Goal: Transaction & Acquisition: Obtain resource

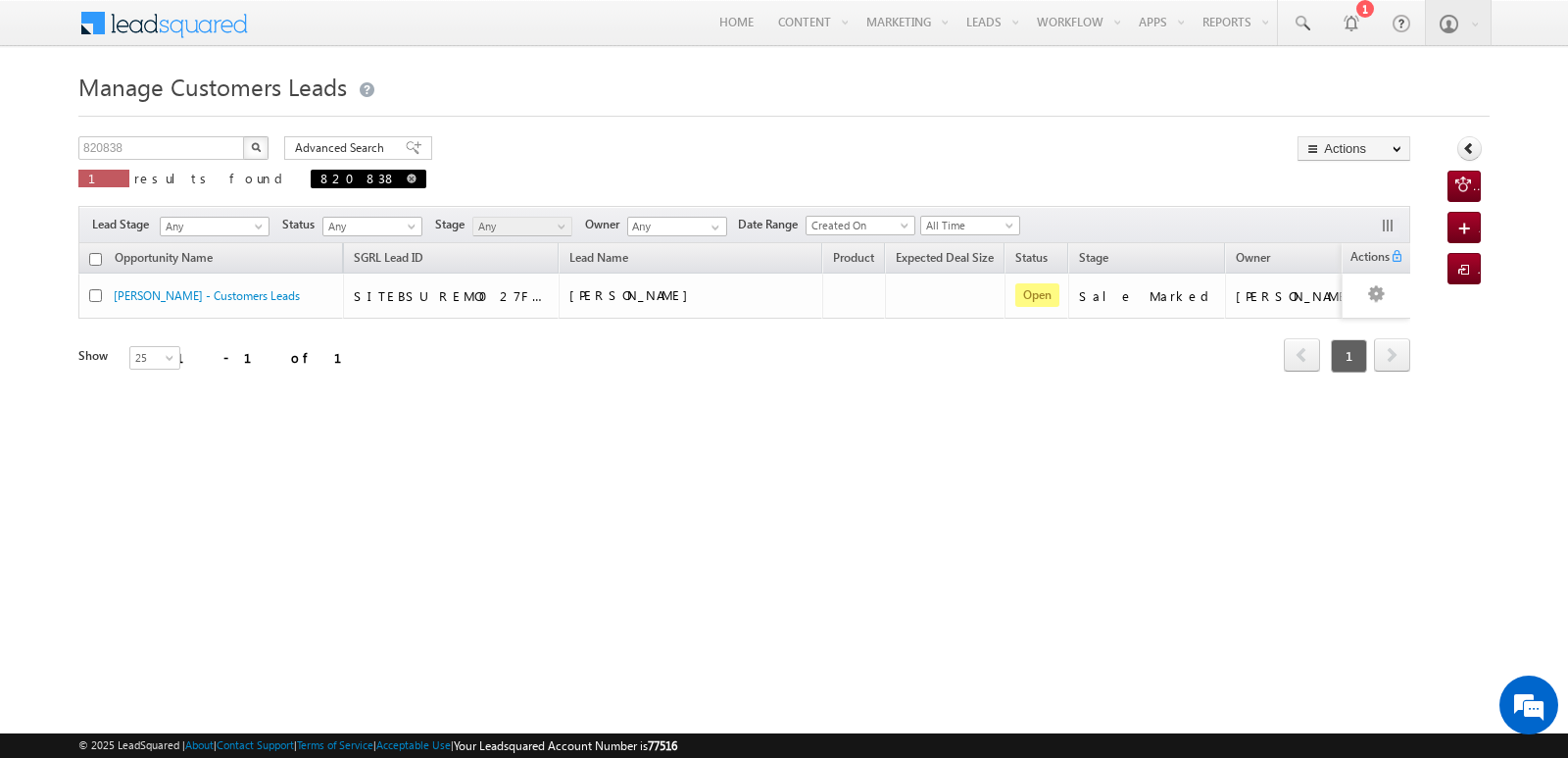
click at [407, 181] on span at bounding box center [412, 179] width 10 height 10
type input "Search Customers Leads"
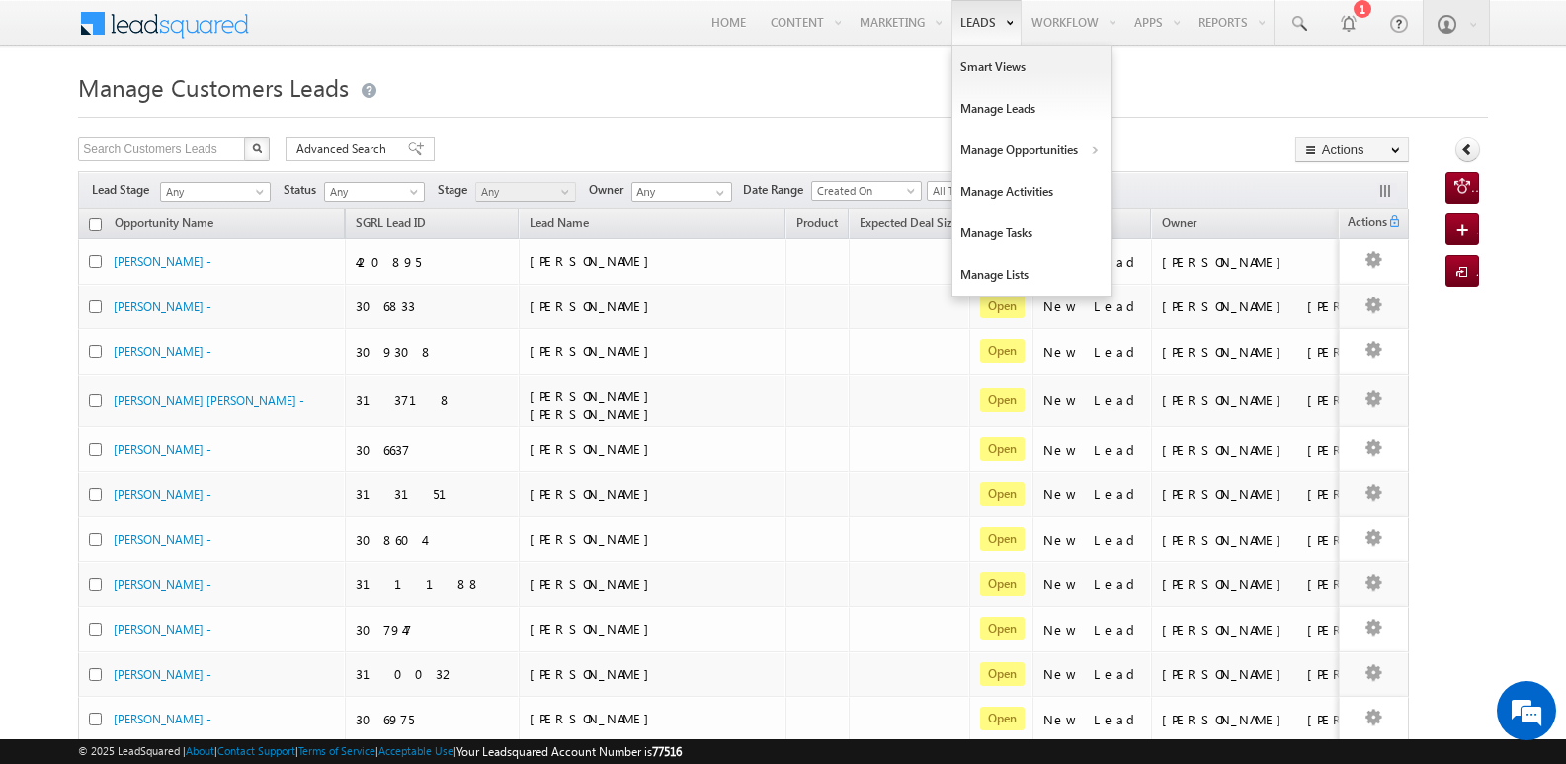
click at [985, 30] on link "Leads" at bounding box center [986, 22] width 70 height 45
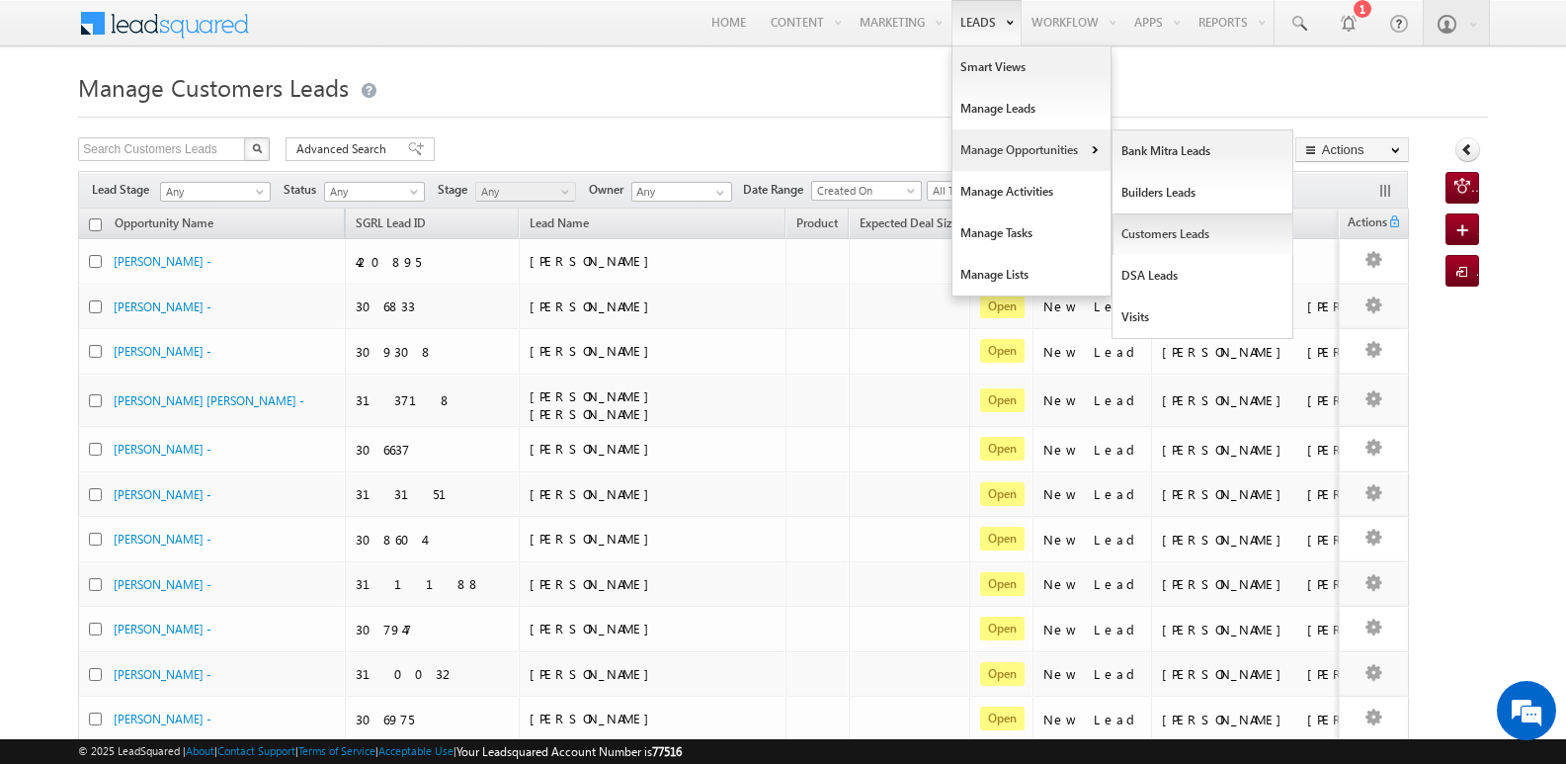
click at [1142, 235] on link "Customers Leads" at bounding box center [1202, 233] width 181 height 41
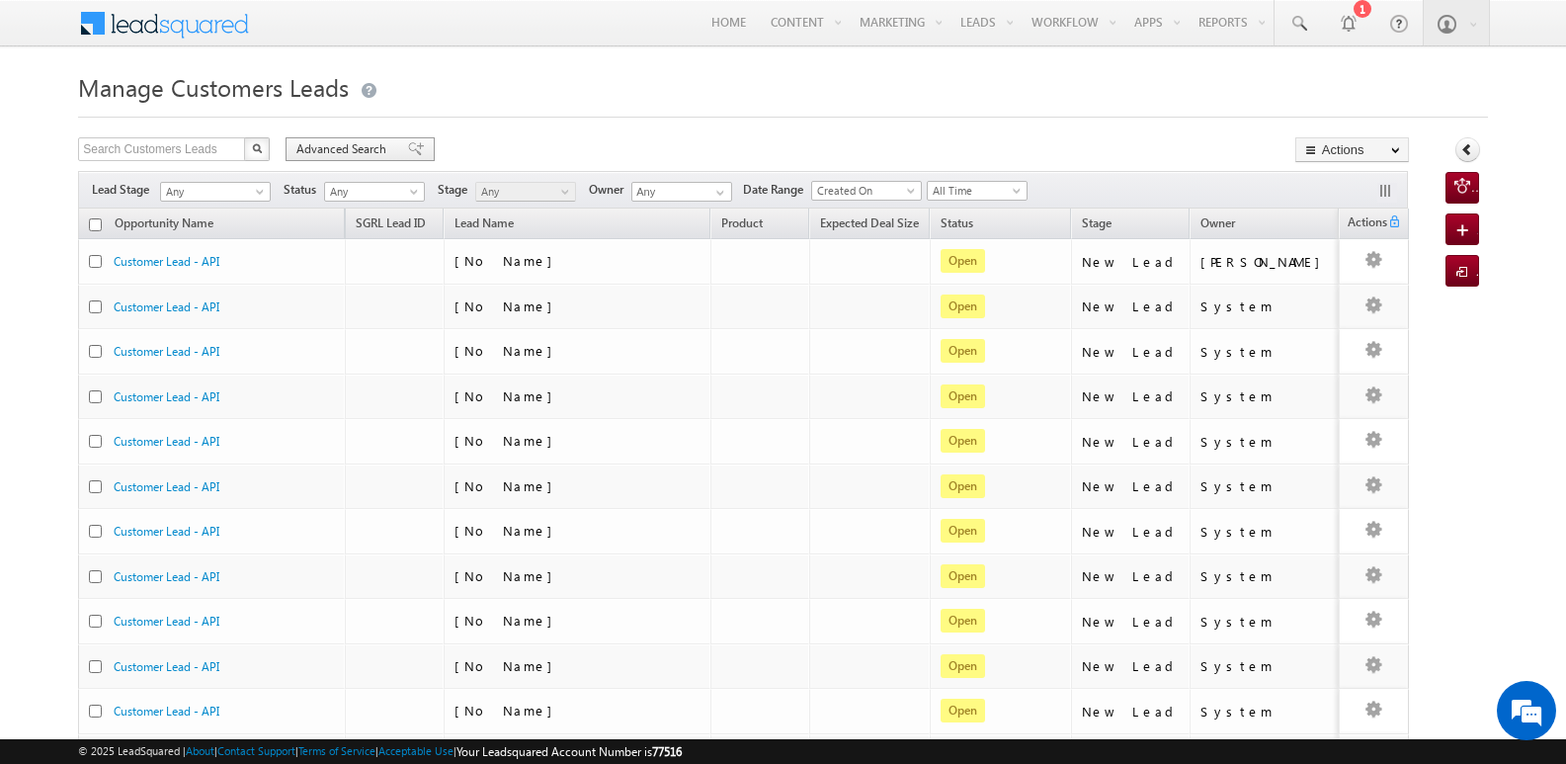
click at [381, 151] on span "Advanced Search" at bounding box center [344, 149] width 96 height 18
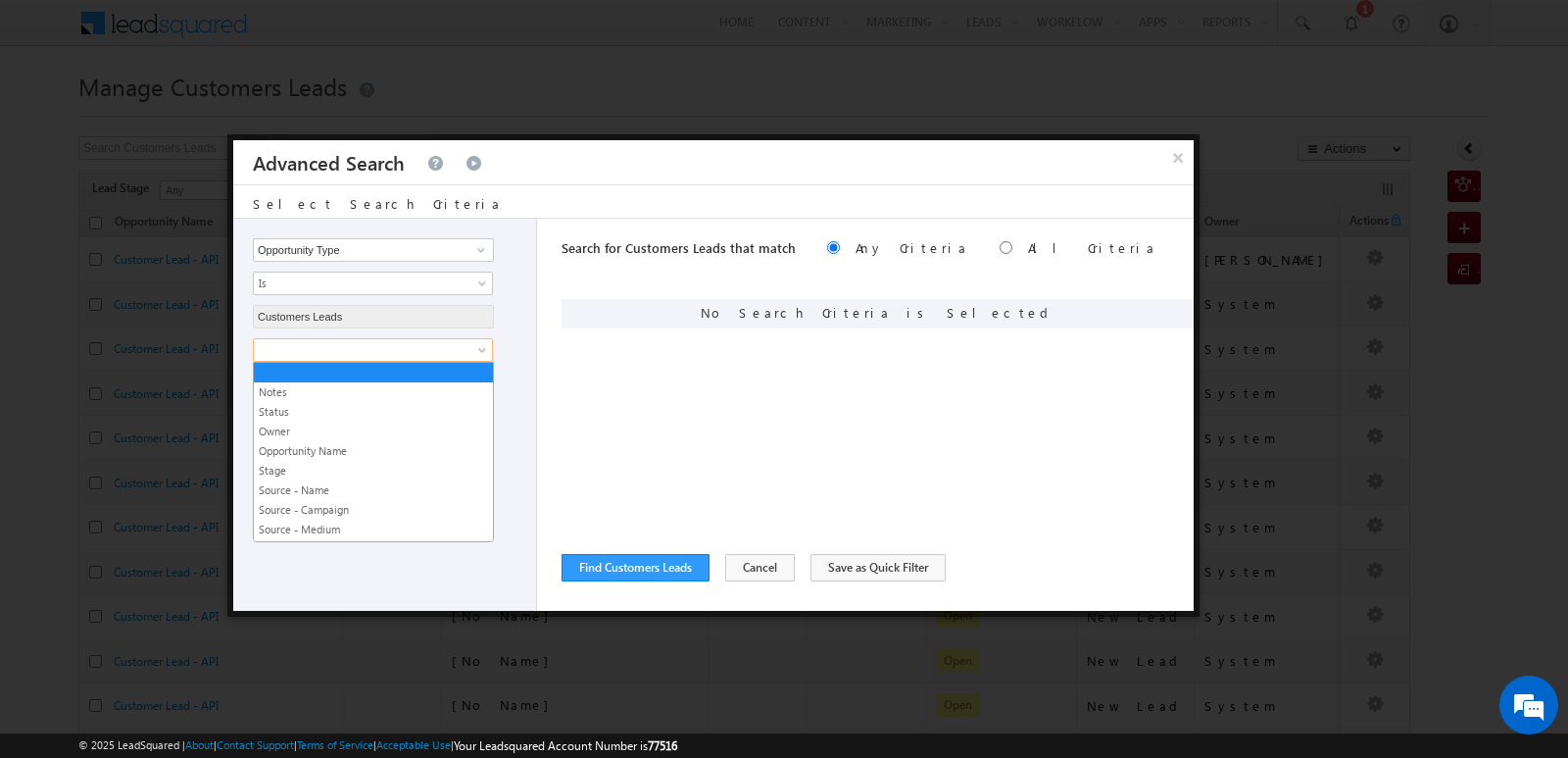
click at [422, 349] on span at bounding box center [360, 350] width 212 height 18
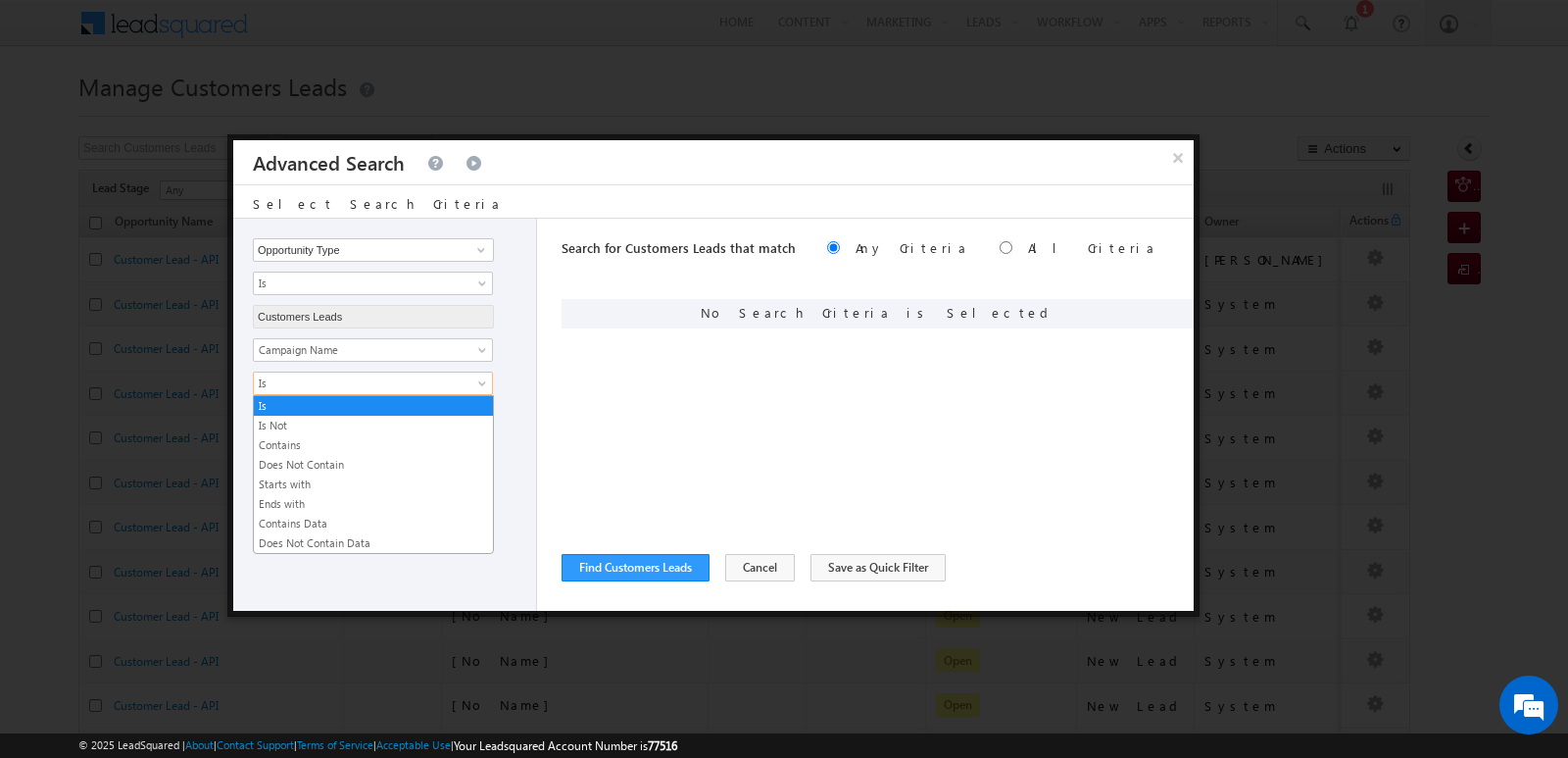
click at [420, 382] on span "Is" at bounding box center [360, 383] width 212 height 18
click at [314, 446] on link "Contains" at bounding box center [373, 445] width 239 height 18
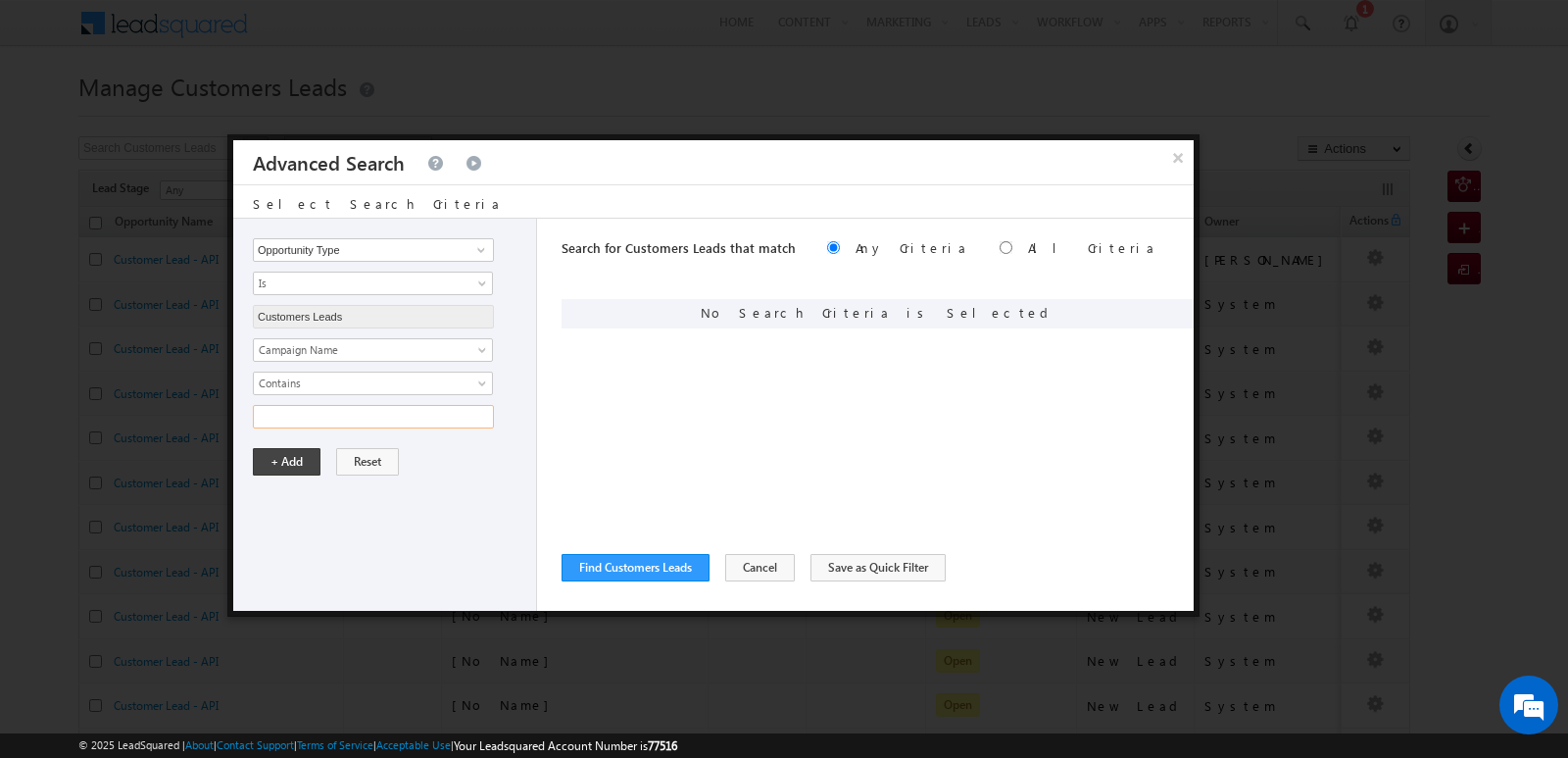
click at [353, 428] on input "text" at bounding box center [373, 417] width 241 height 24
type input "1"
click at [455, 414] on input "text" at bounding box center [373, 417] width 241 height 24
type input "[DATE]"
click at [289, 470] on button "+ Add" at bounding box center [287, 461] width 67 height 28
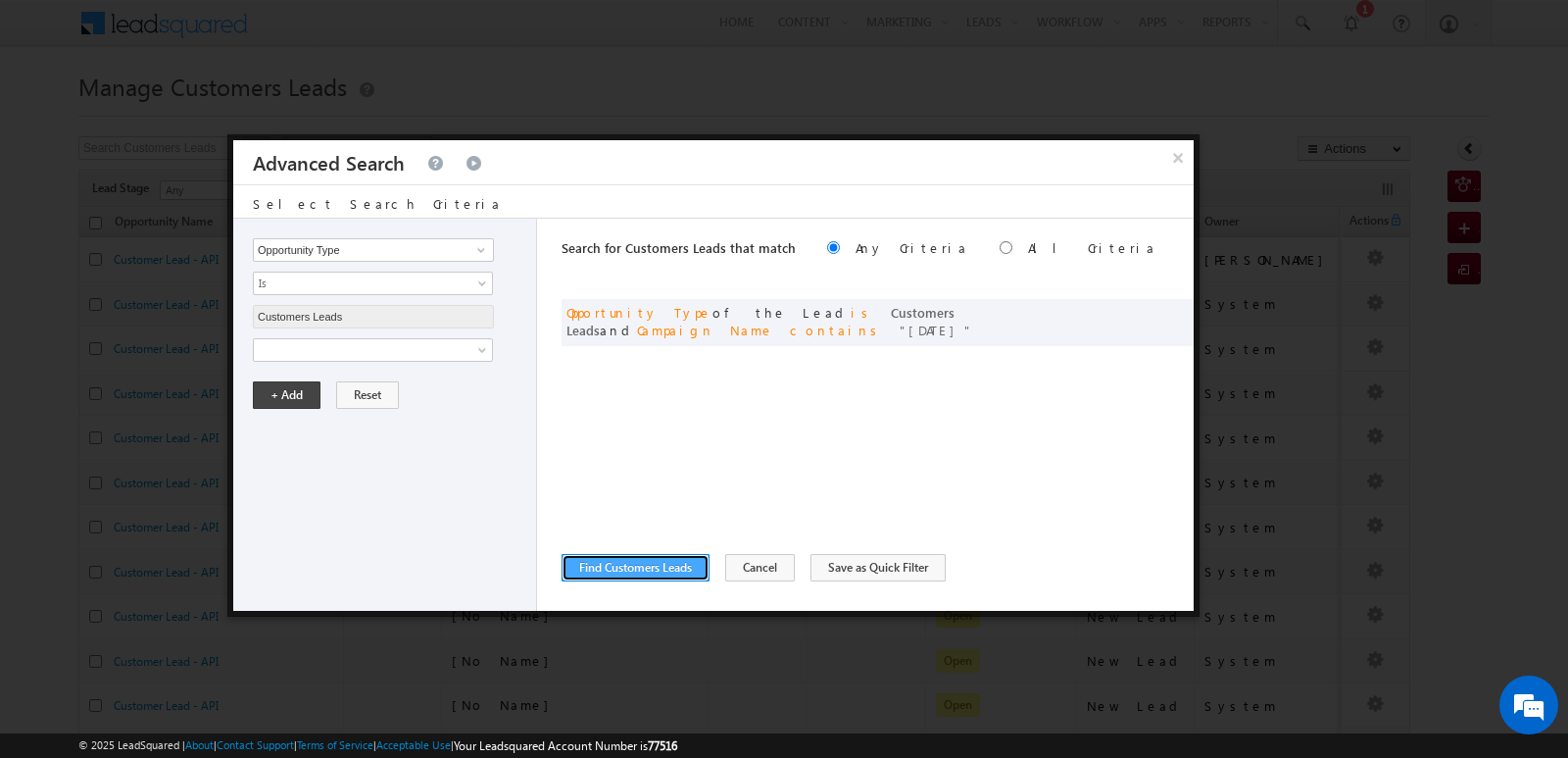
click at [594, 563] on button "Find Customers Leads" at bounding box center [635, 568] width 148 height 28
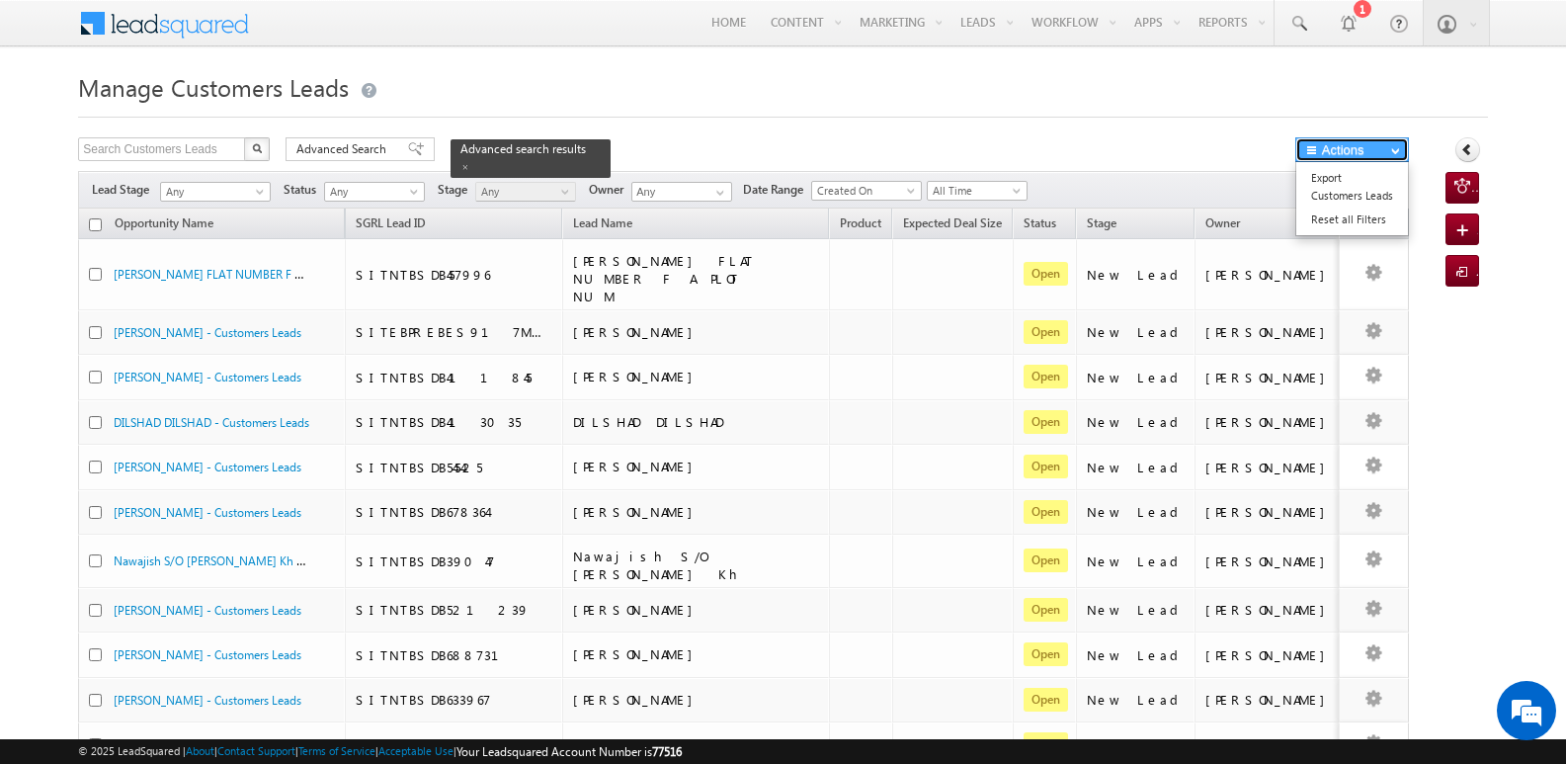
click at [1384, 149] on button "Actions" at bounding box center [1352, 149] width 114 height 25
click at [1367, 184] on link "Export Customers Leads" at bounding box center [1352, 186] width 112 height 41
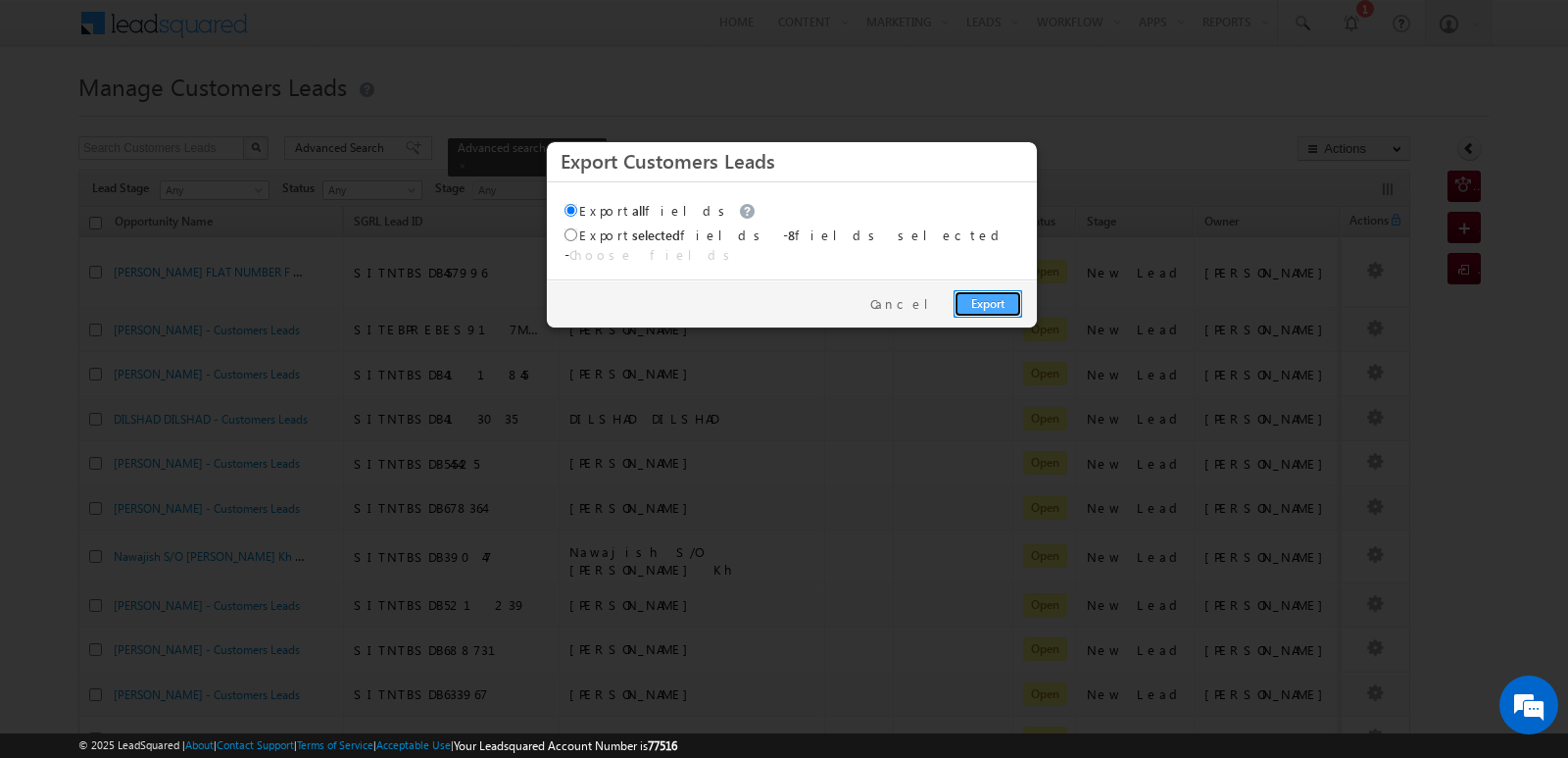
click at [982, 290] on link "Export" at bounding box center [987, 304] width 68 height 28
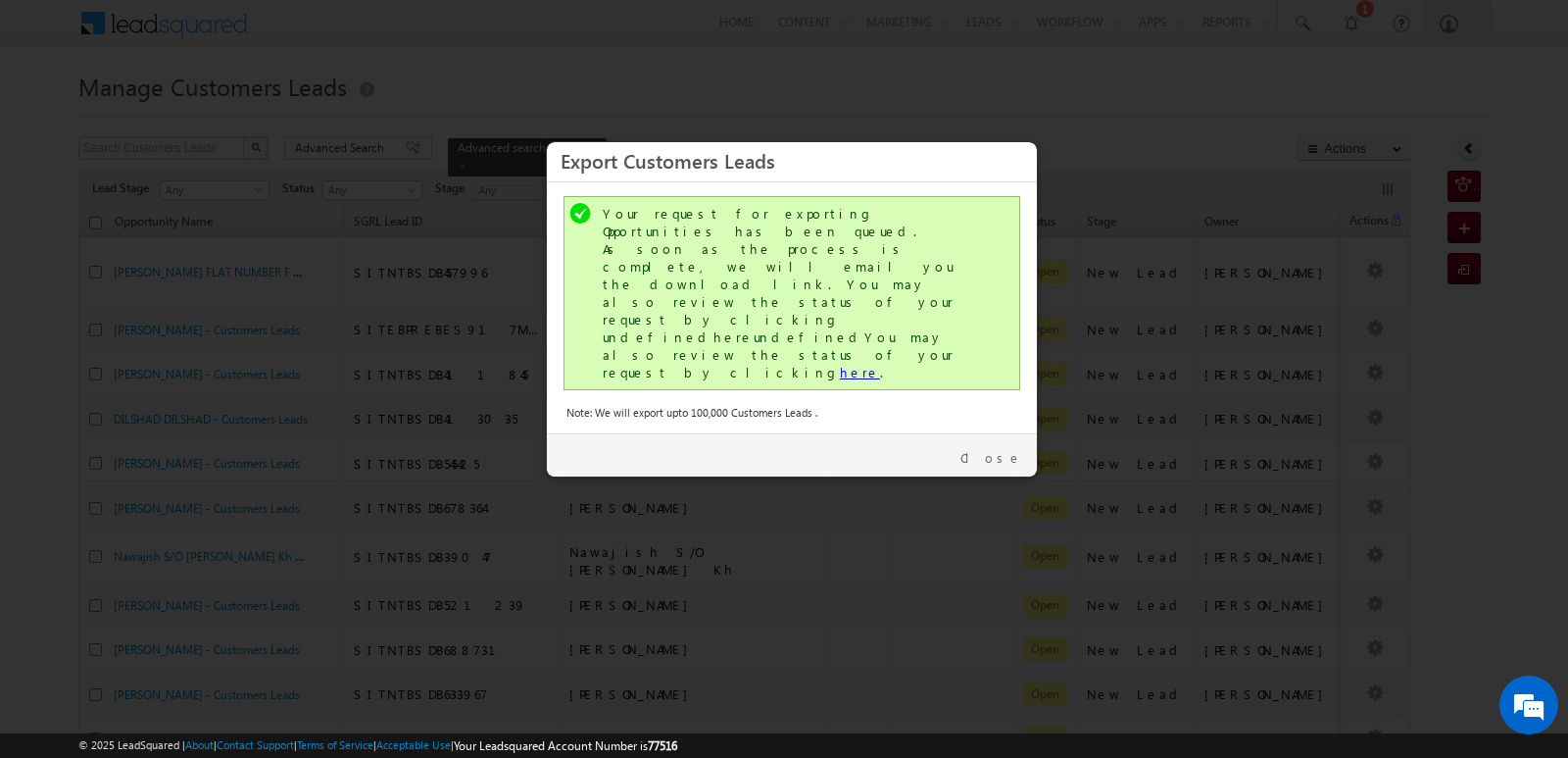
click at [840, 364] on link "here" at bounding box center [860, 372] width 41 height 17
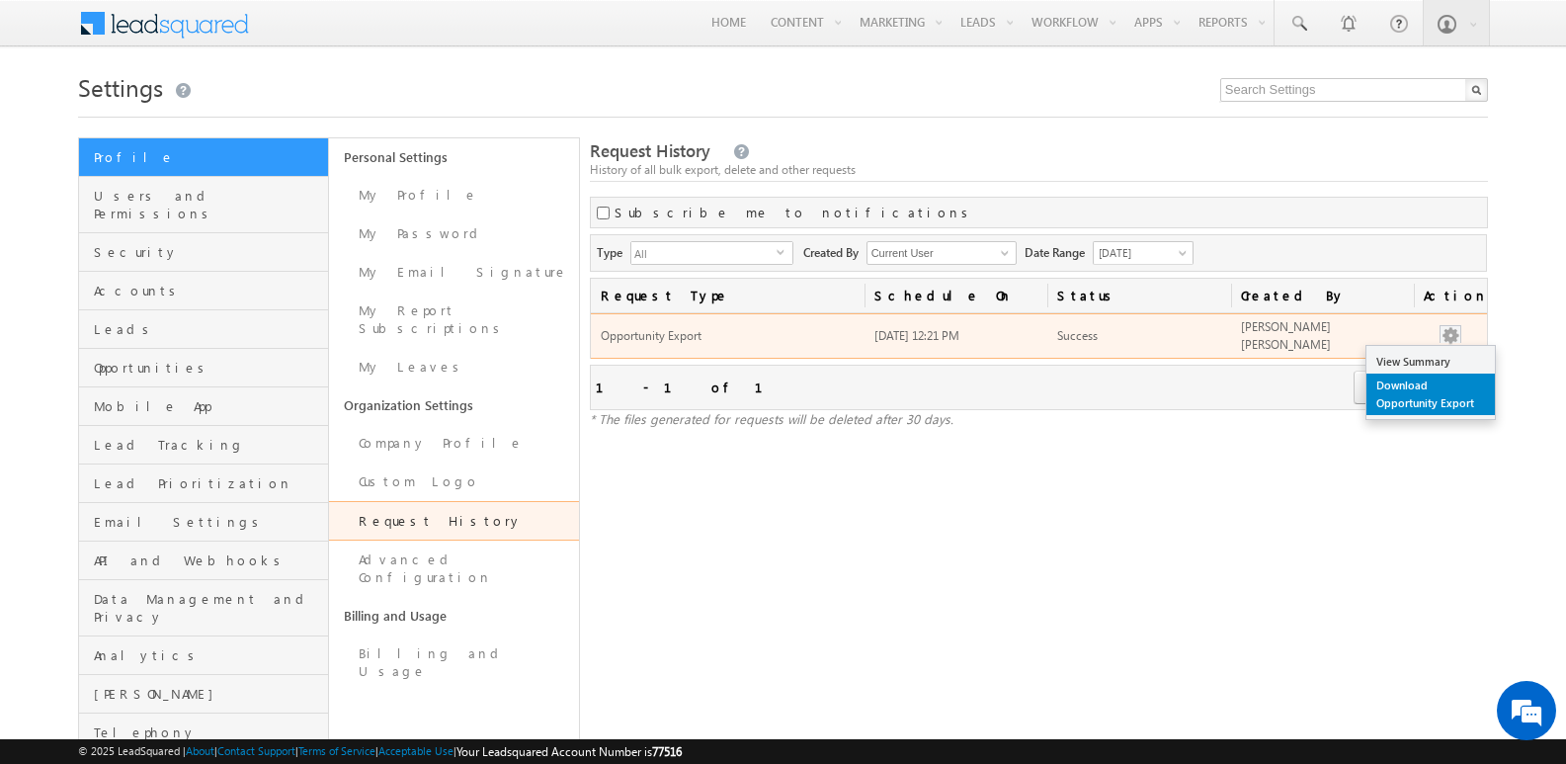
click at [1416, 385] on link "Download Opportunity Export" at bounding box center [1430, 393] width 128 height 41
